Goal: Ask a question

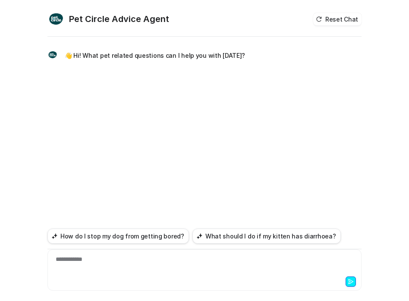
click at [86, 276] on div at bounding box center [204, 281] width 309 height 12
click at [71, 258] on div at bounding box center [204, 265] width 309 height 20
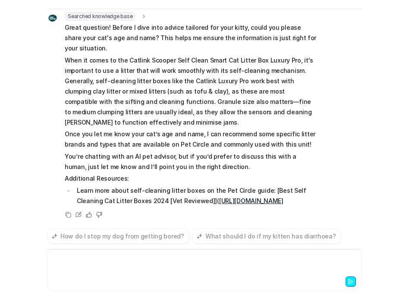
scroll to position [44, 0]
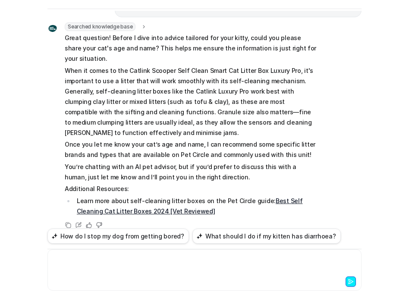
click at [103, 265] on div at bounding box center [204, 265] width 309 height 20
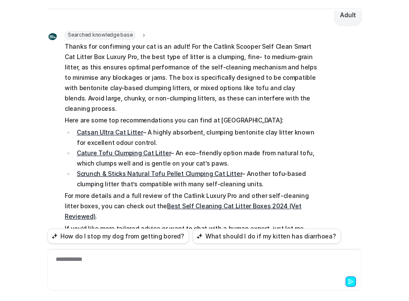
scroll to position [259, 0]
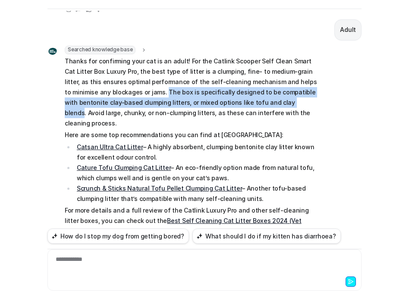
drag, startPoint x: 127, startPoint y: 79, endPoint x: 253, endPoint y: 89, distance: 126.3
click at [253, 89] on p "Thanks for confirming your cat is an adult! For the Catlink Scooper Self Clean …" at bounding box center [191, 92] width 252 height 72
copy p "The box is specifically designed to be compatible with bentonite clay-based clu…"
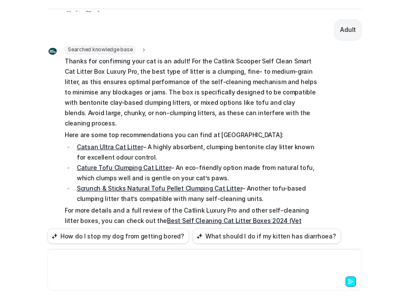
click at [106, 261] on div at bounding box center [204, 265] width 309 height 20
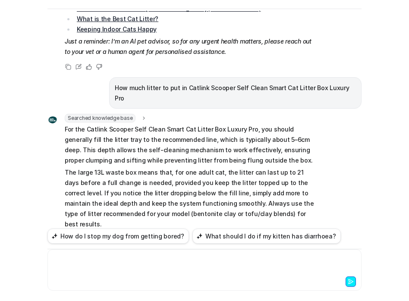
scroll to position [595, 0]
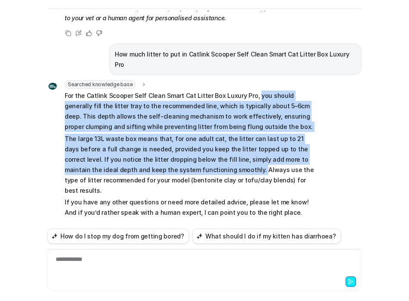
drag, startPoint x: 247, startPoint y: 53, endPoint x: 182, endPoint y: 129, distance: 100.3
click at [182, 129] on span "For the Catlink Scooper Self Clean Smart Cat Litter Box Luxury Pro, you should …" at bounding box center [191, 199] width 252 height 217
copy span "you should generally fill the litter tray to the recommended line, which is typ…"
